Goal: Task Accomplishment & Management: Complete application form

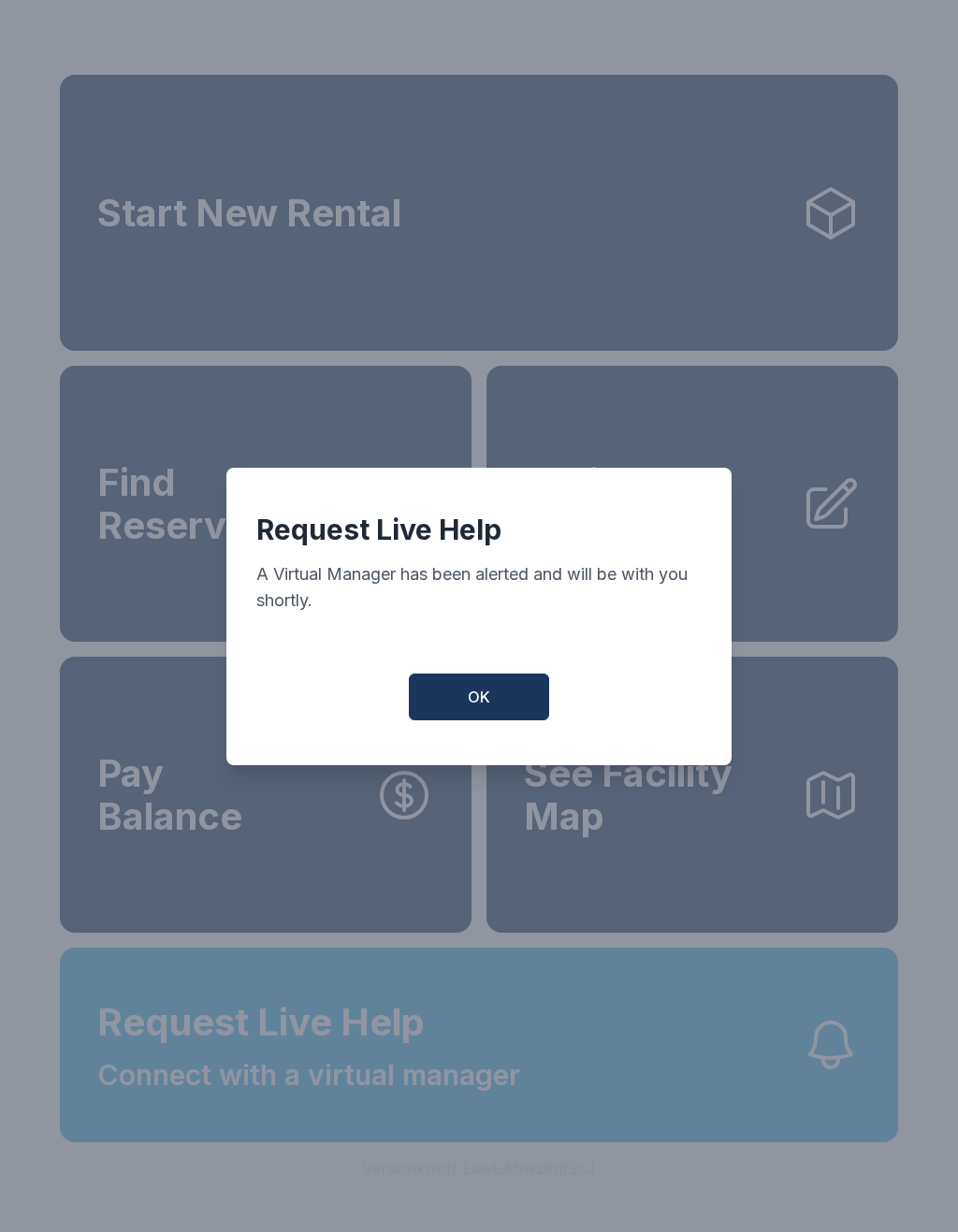
click at [461, 712] on button "OK" at bounding box center [479, 697] width 140 height 47
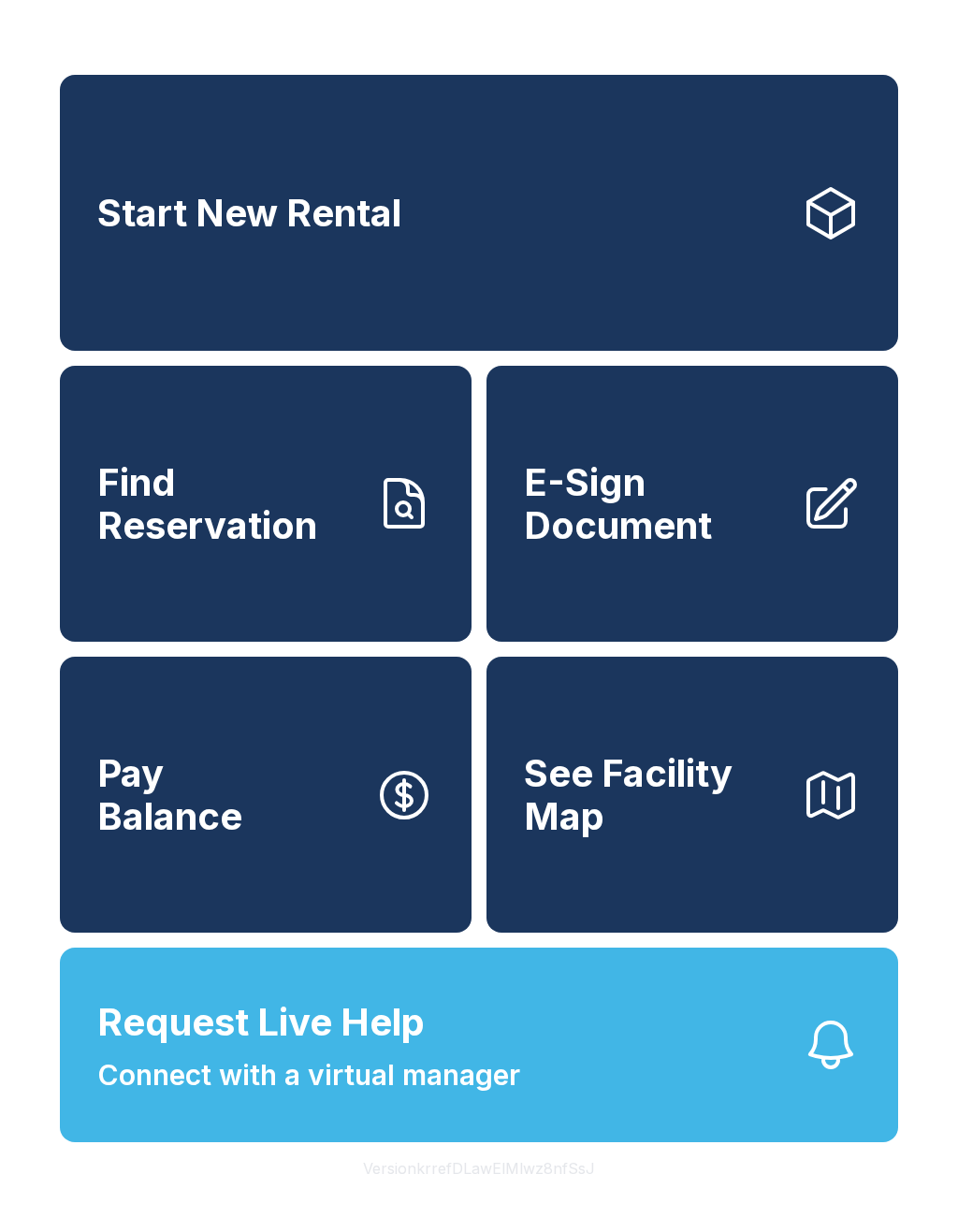
click at [685, 513] on span "E-Sign Document" at bounding box center [654, 504] width 262 height 85
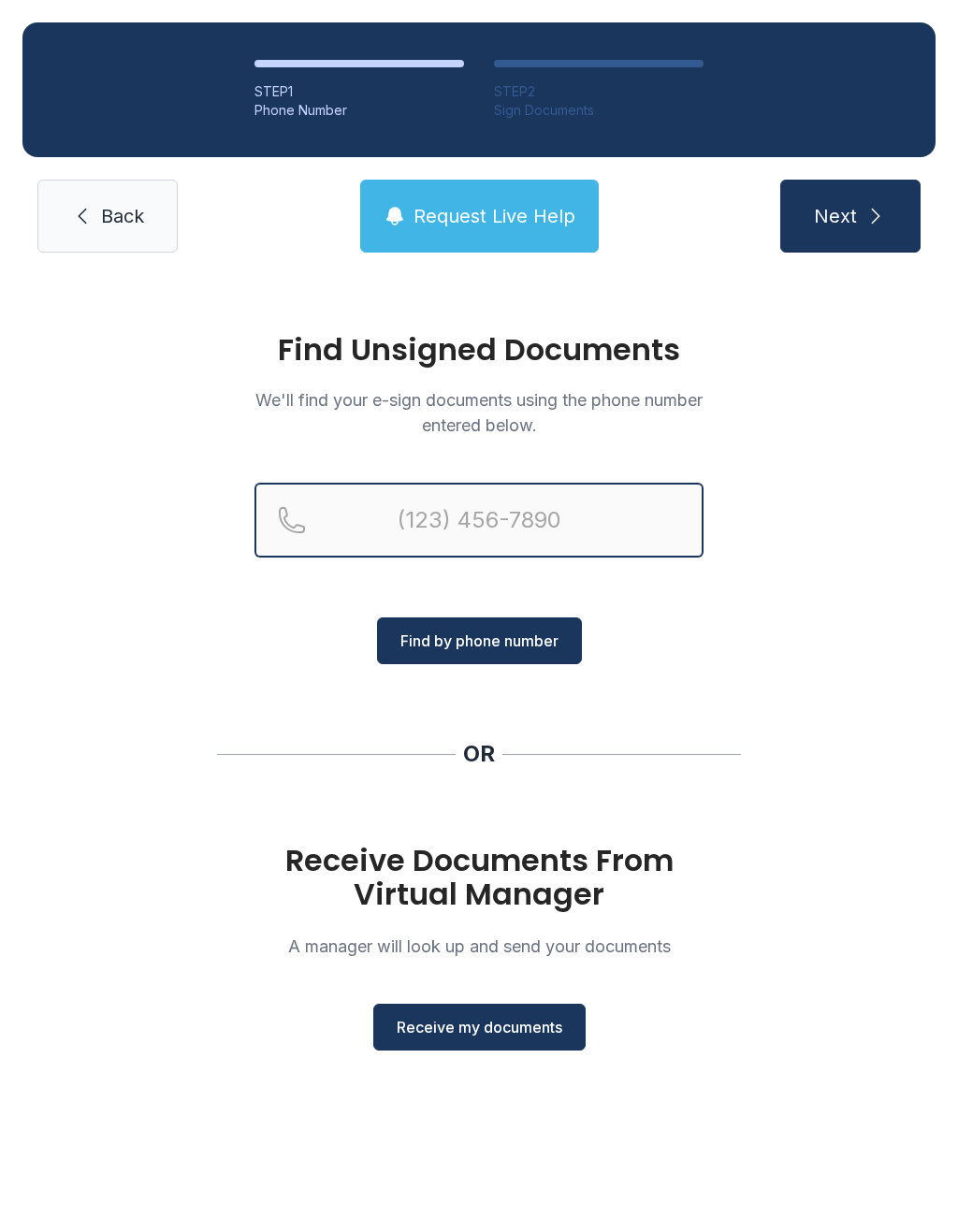
click at [467, 505] on input "Reservation phone number" at bounding box center [478, 520] width 449 height 75
type input "[PHONE_NUMBER]"
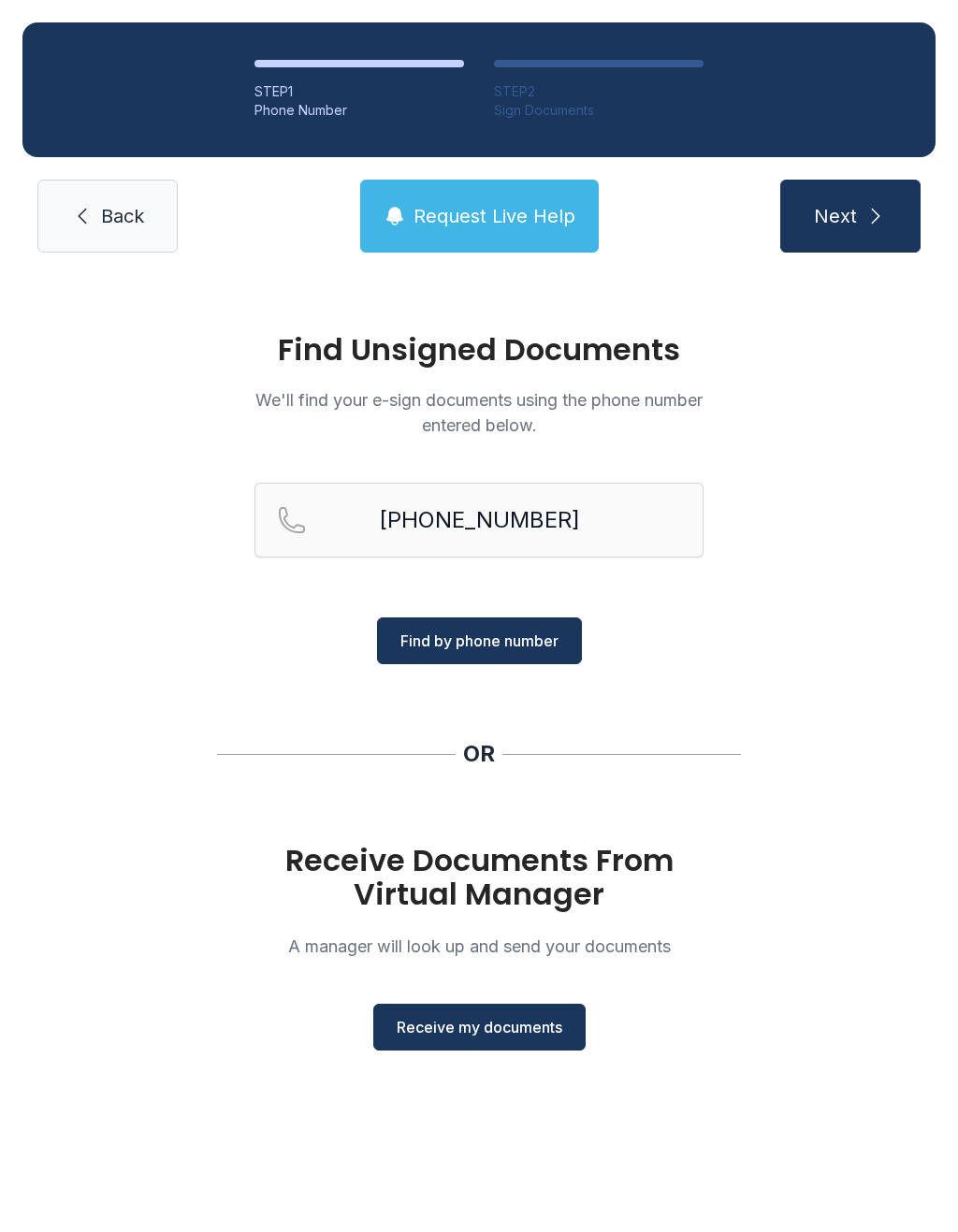
click at [497, 646] on span "Find by phone number" at bounding box center [479, 640] width 158 height 22
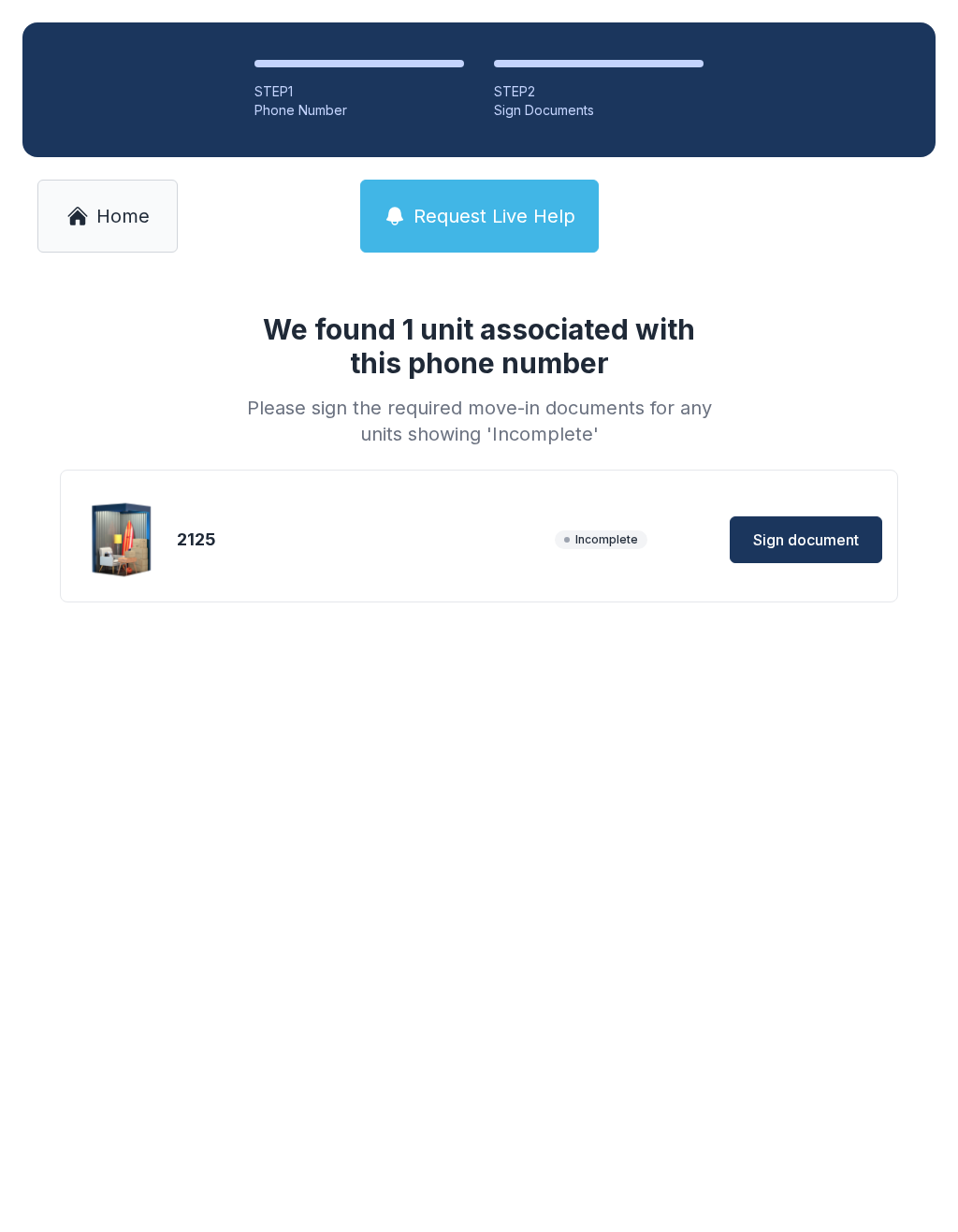
click at [815, 548] on span "Sign document" at bounding box center [805, 540] width 106 height 22
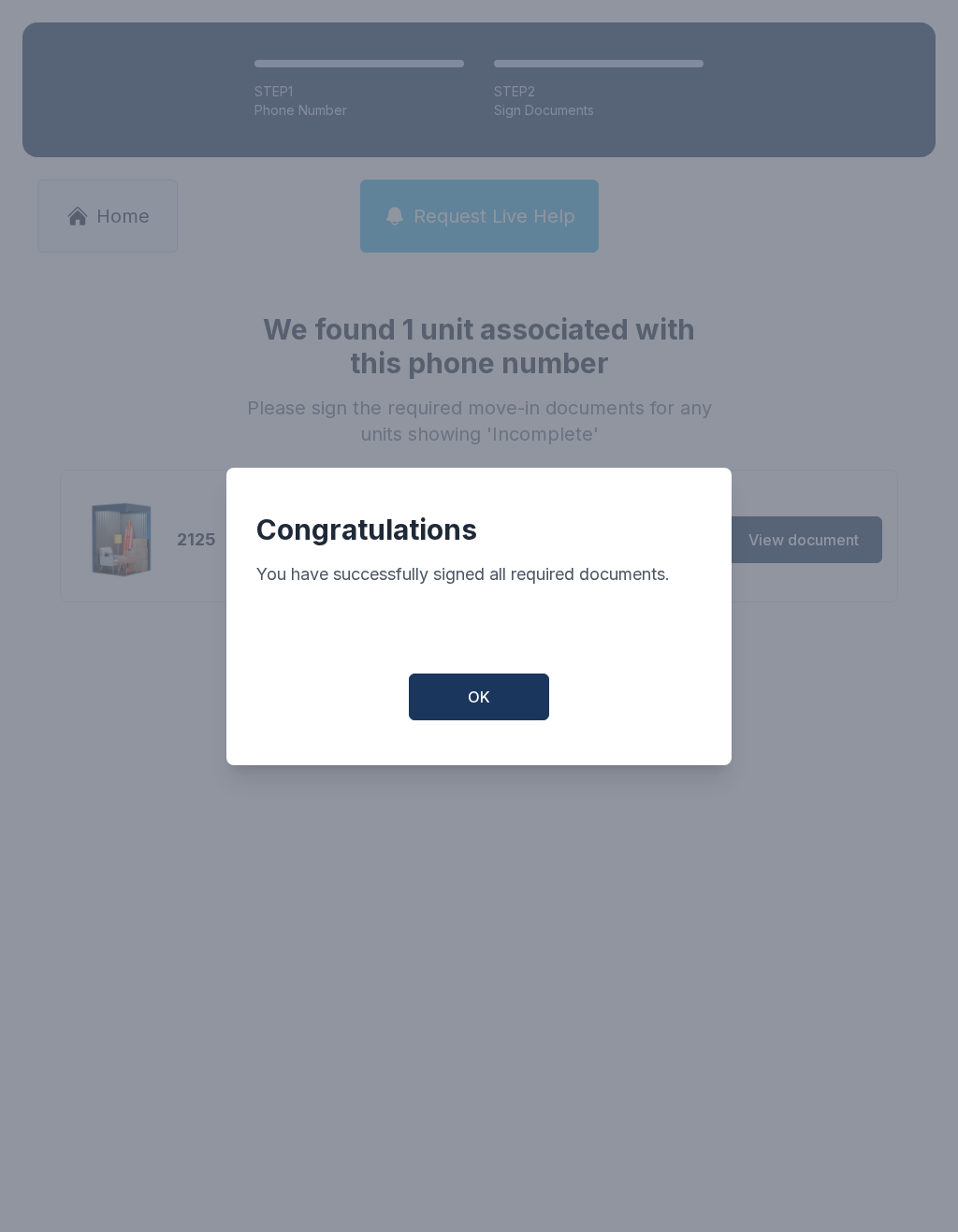
click at [495, 712] on button "OK" at bounding box center [479, 697] width 140 height 47
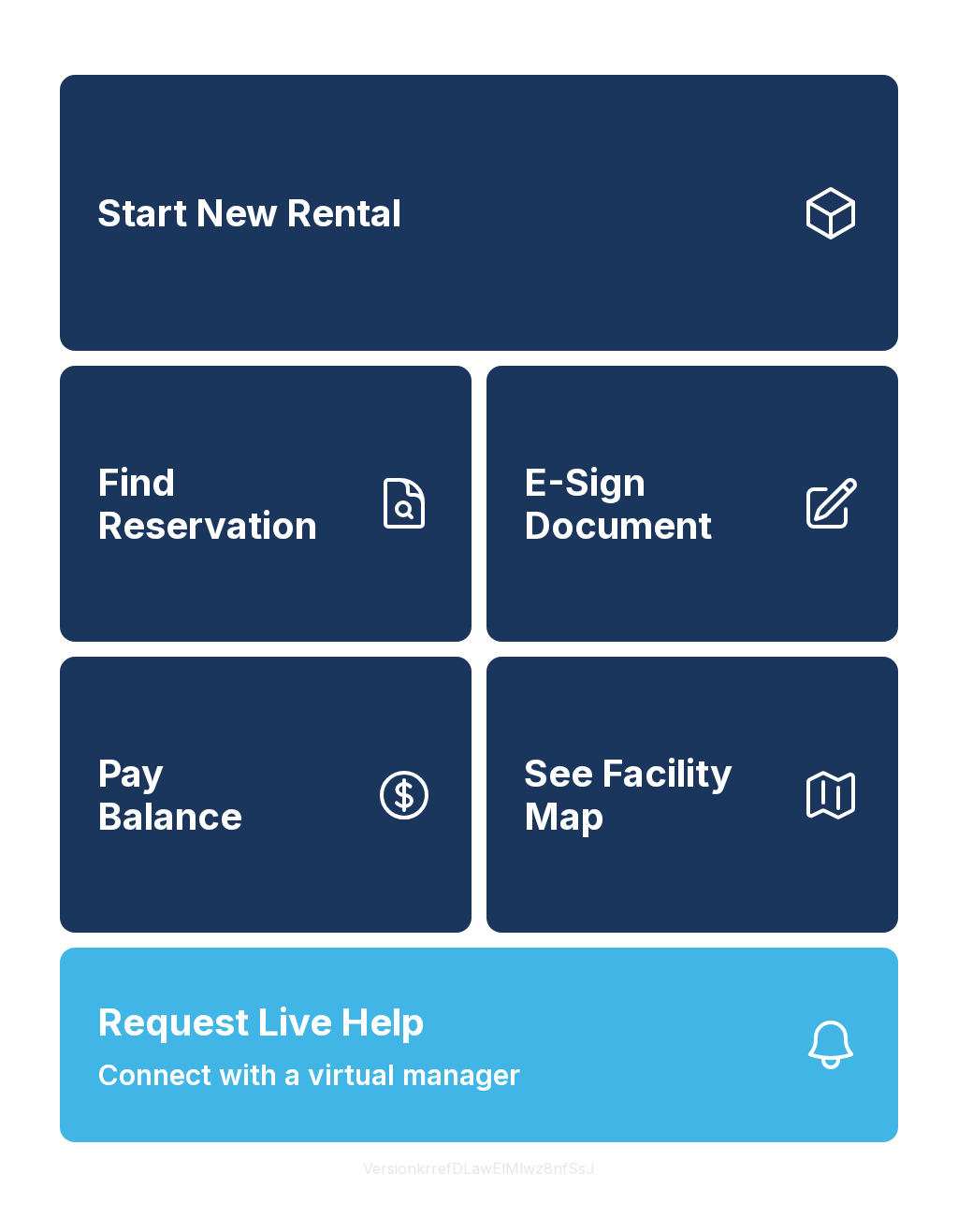
click at [676, 522] on span "E-Sign Document" at bounding box center [654, 504] width 262 height 85
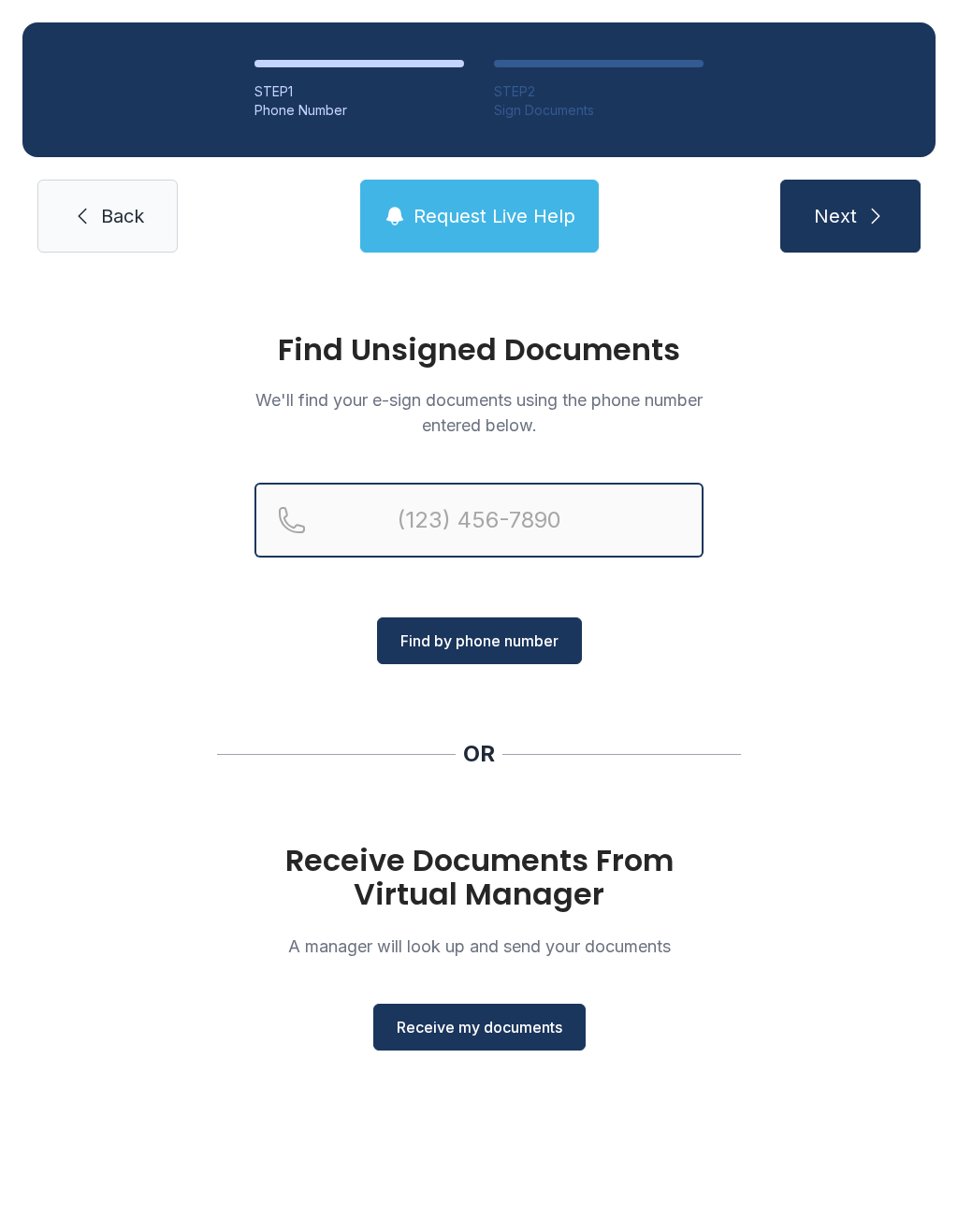
click at [486, 514] on input "Reservation phone number" at bounding box center [478, 520] width 449 height 75
type input "[PHONE_NUMBER]"
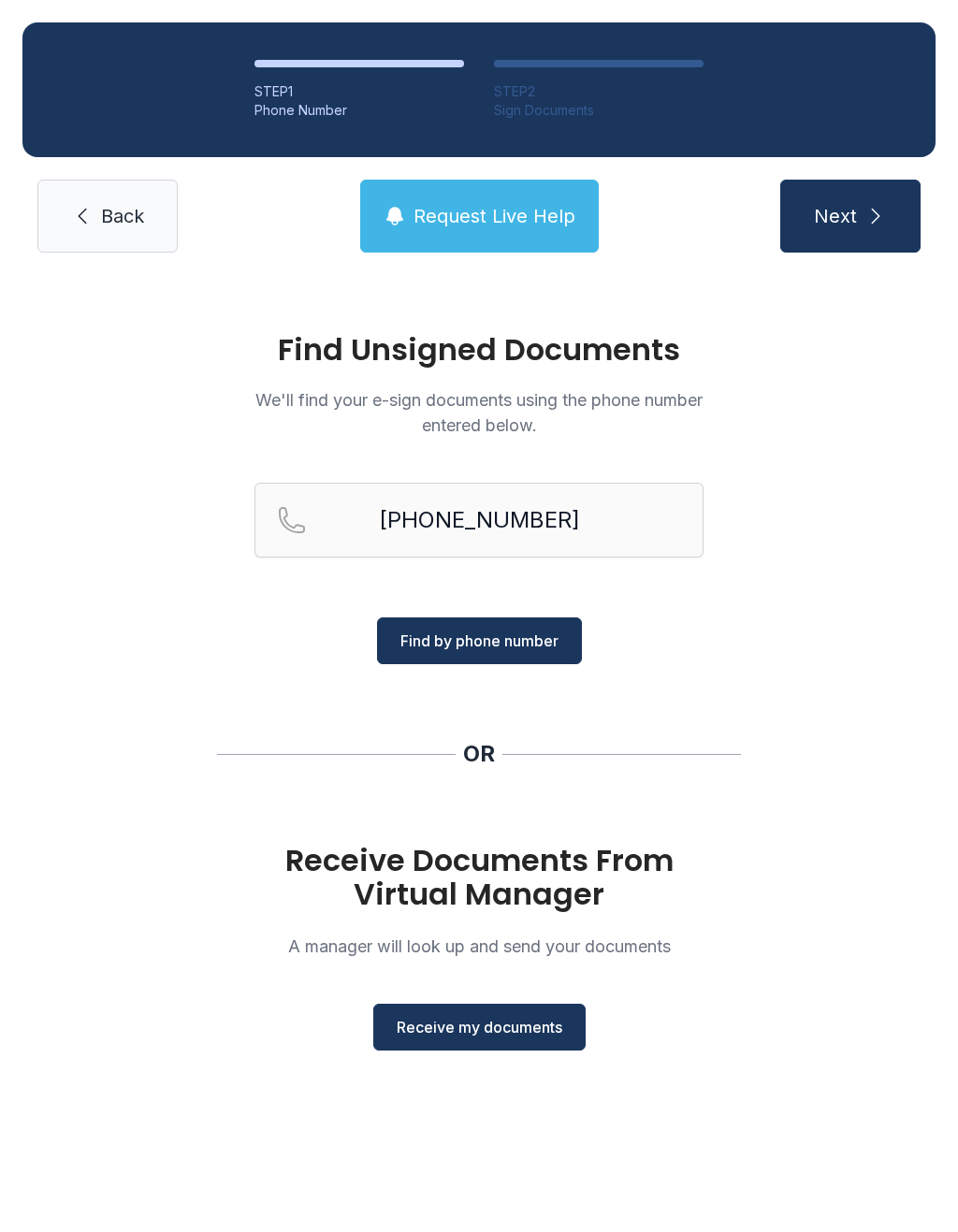
click at [499, 868] on h1 "Receive Documents From Virtual Manager" at bounding box center [478, 877] width 449 height 67
click at [522, 1049] on button "Receive my documents" at bounding box center [479, 1027] width 212 height 47
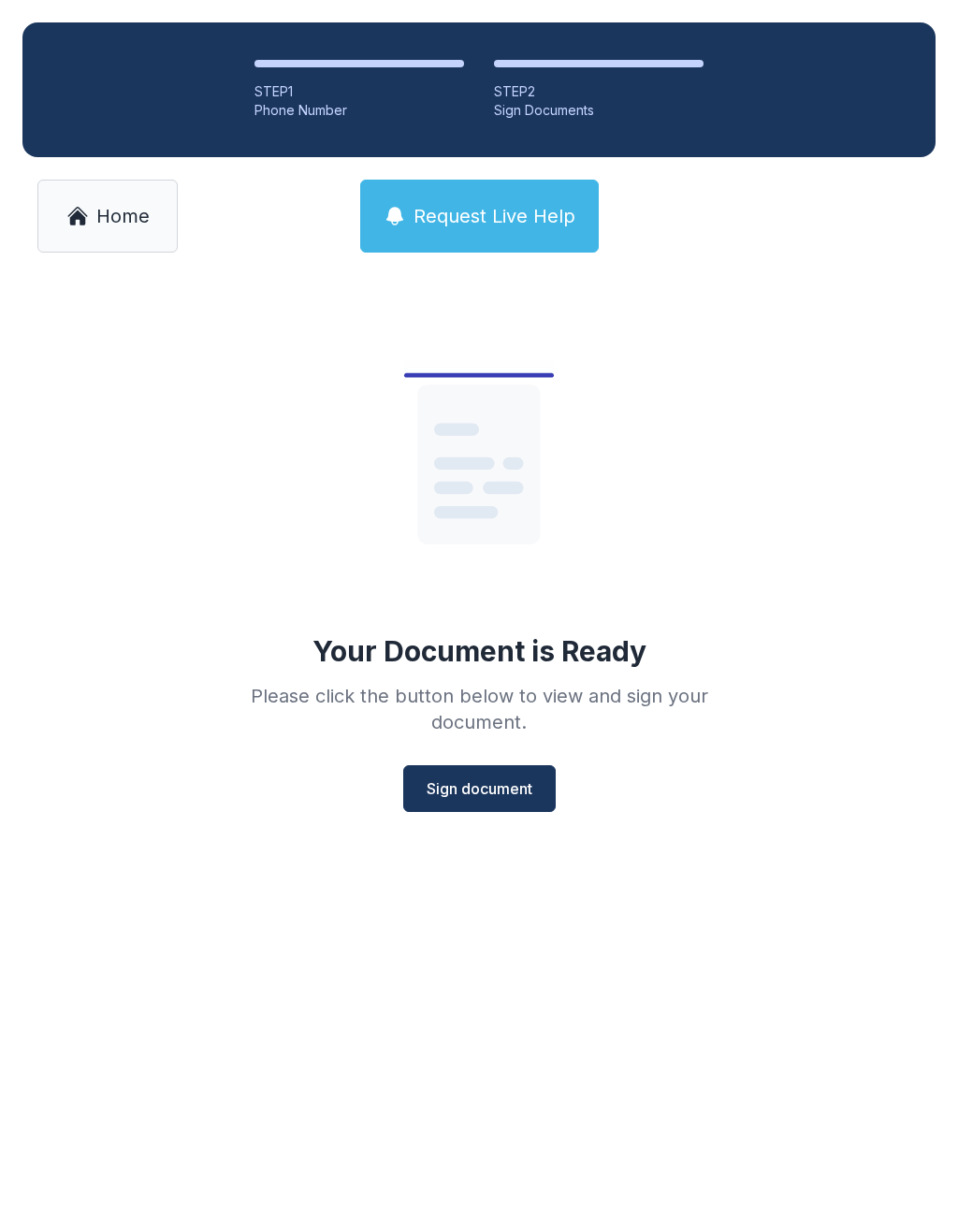
click at [490, 790] on span "Sign document" at bounding box center [479, 788] width 106 height 22
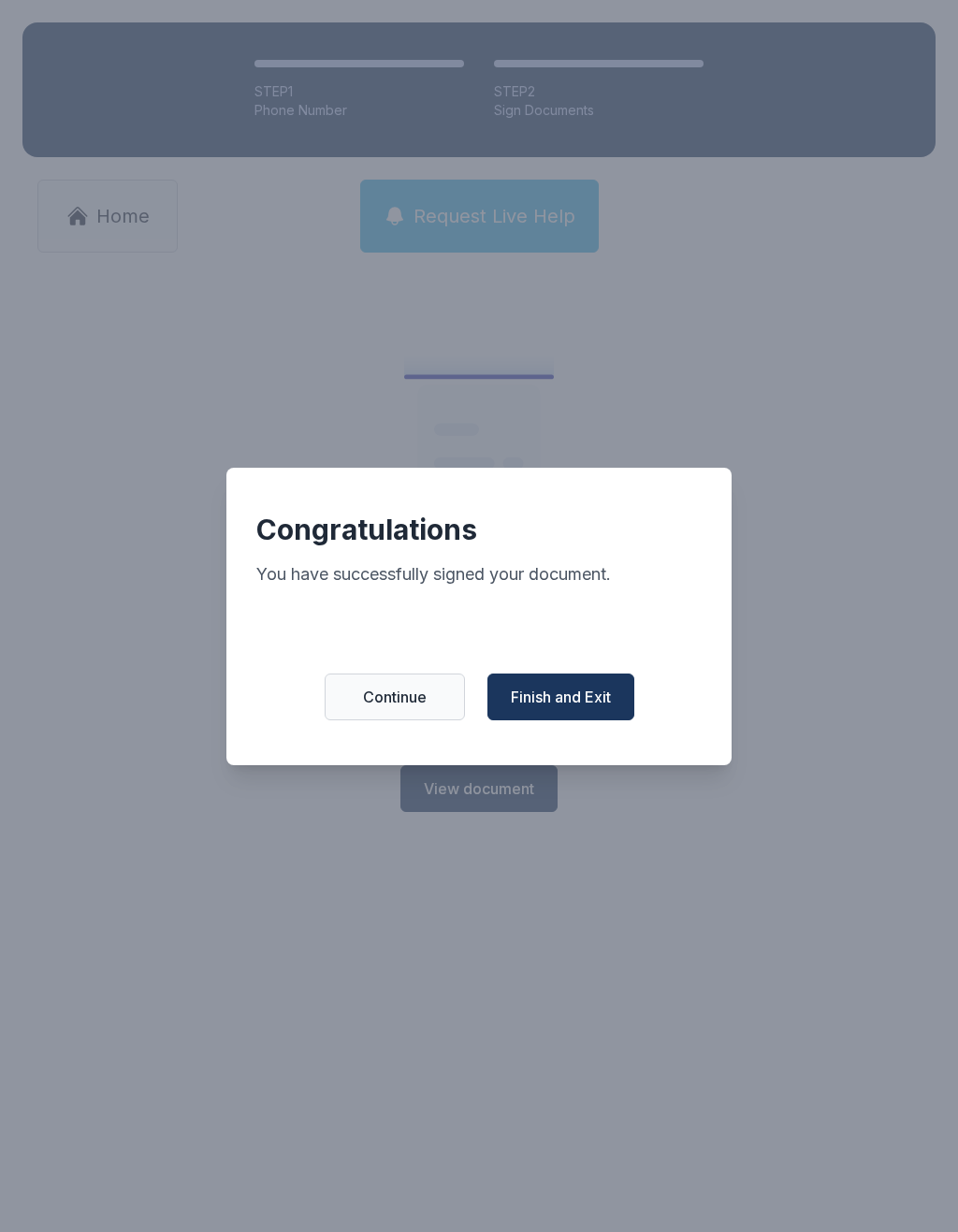
click at [590, 708] on span "Finish and Exit" at bounding box center [560, 696] width 100 height 22
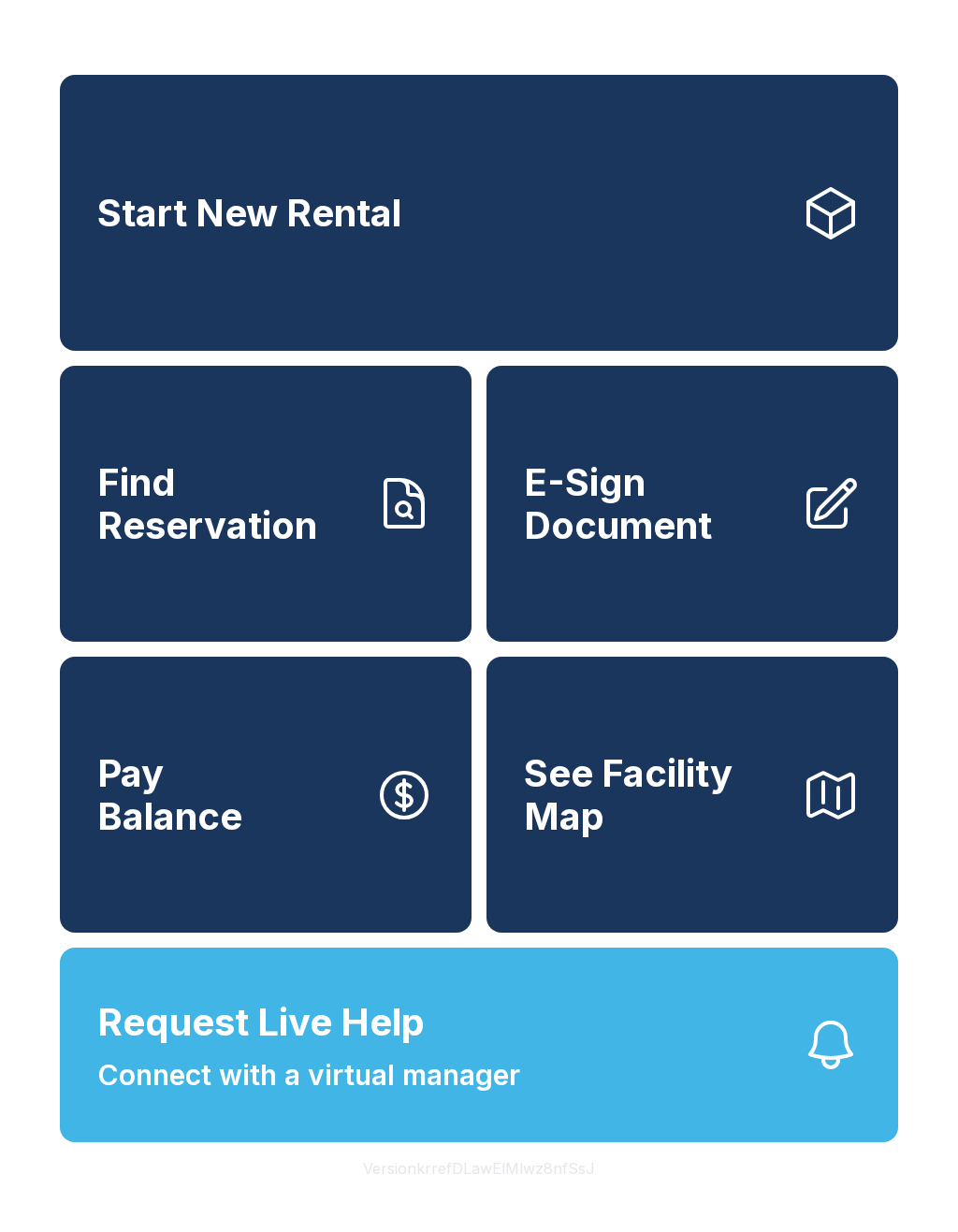
click at [222, 835] on span "Pay Balance" at bounding box center [169, 794] width 145 height 85
